Goal: Task Accomplishment & Management: Use online tool/utility

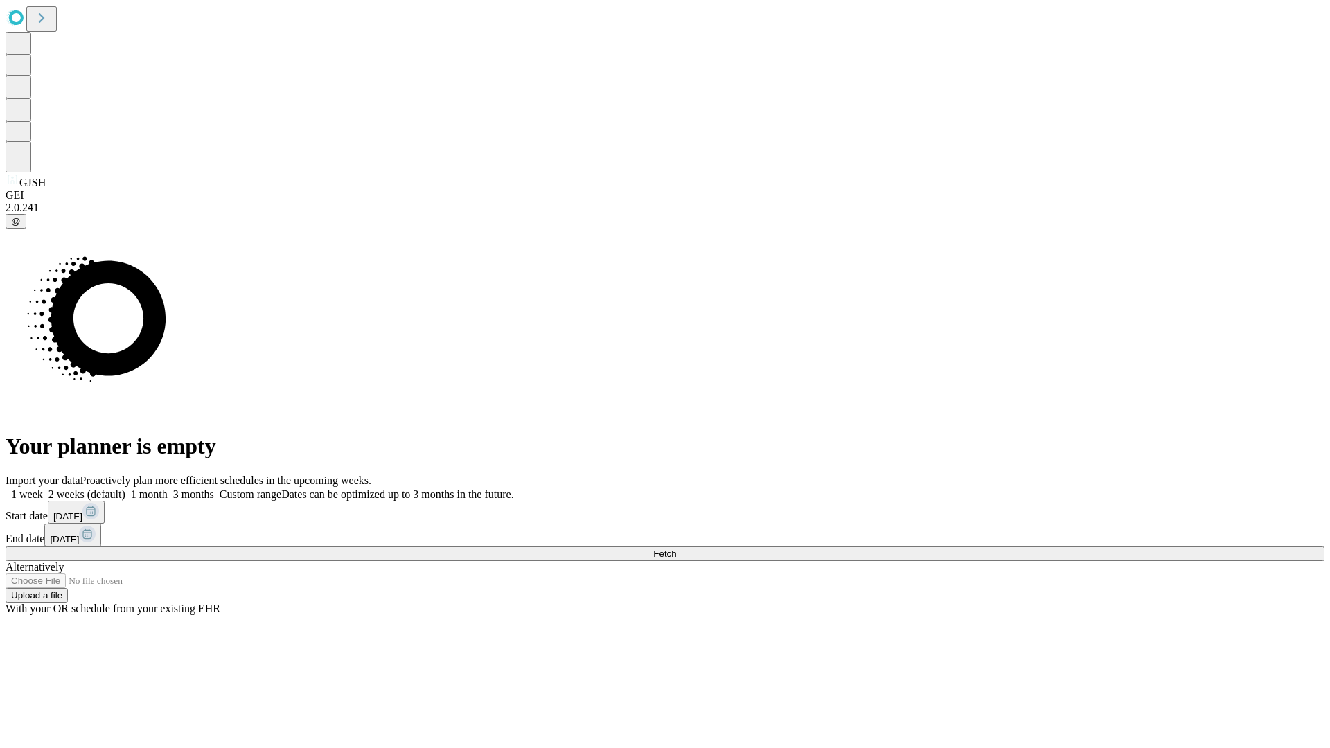
click at [676, 548] on span "Fetch" at bounding box center [664, 553] width 23 height 10
